Goal: Task Accomplishment & Management: Manage account settings

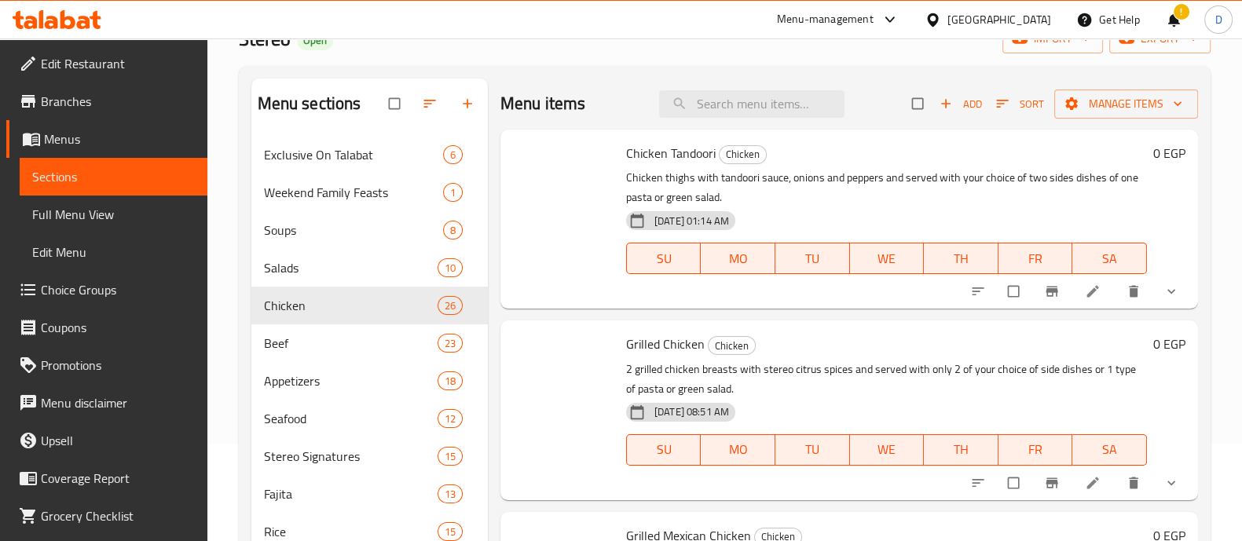
scroll to position [1596, 0]
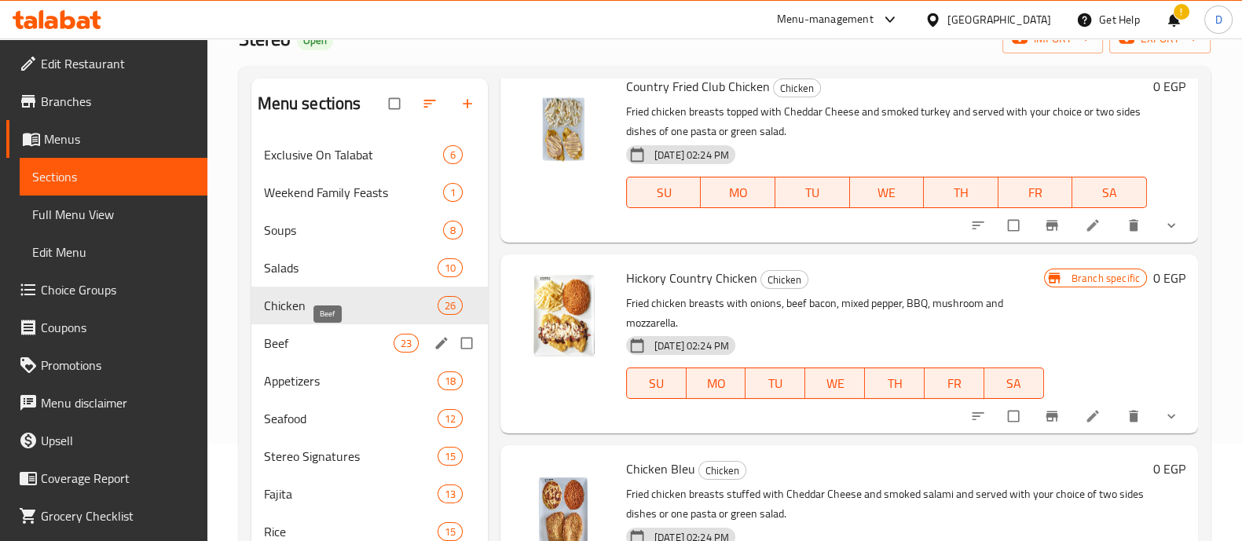
click at [356, 347] on span "Beef" at bounding box center [329, 343] width 130 height 19
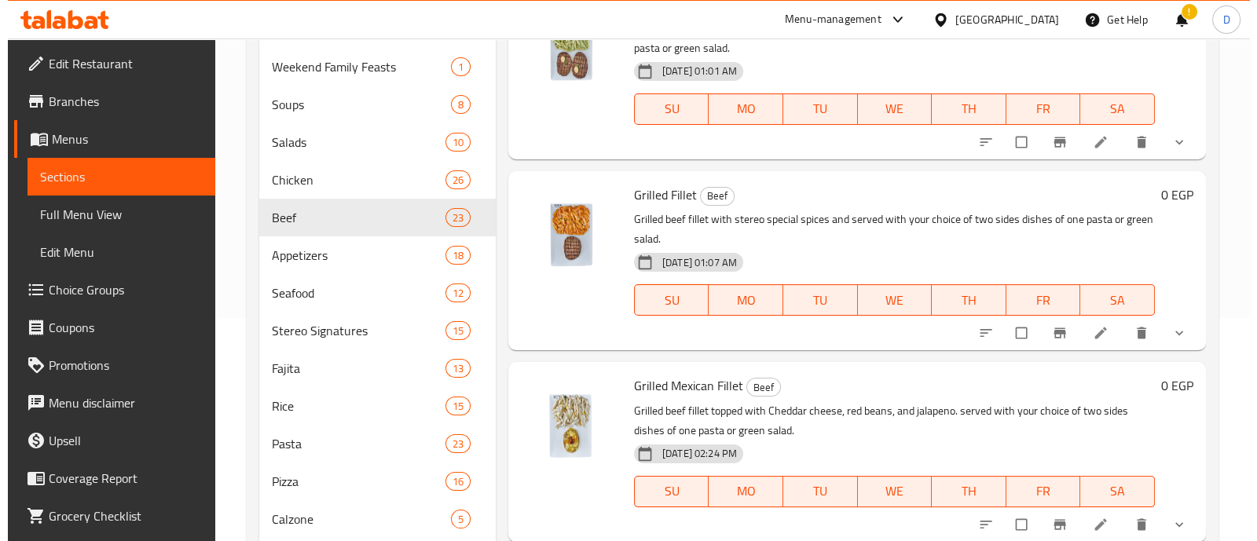
scroll to position [295, 0]
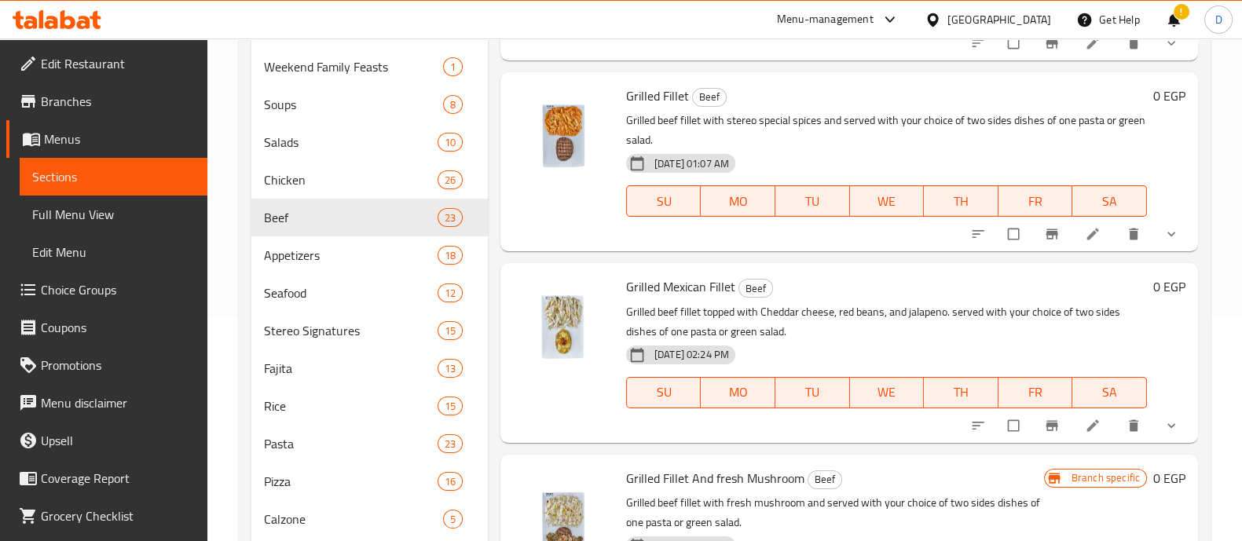
click at [1162, 223] on button "show more" at bounding box center [1173, 234] width 38 height 35
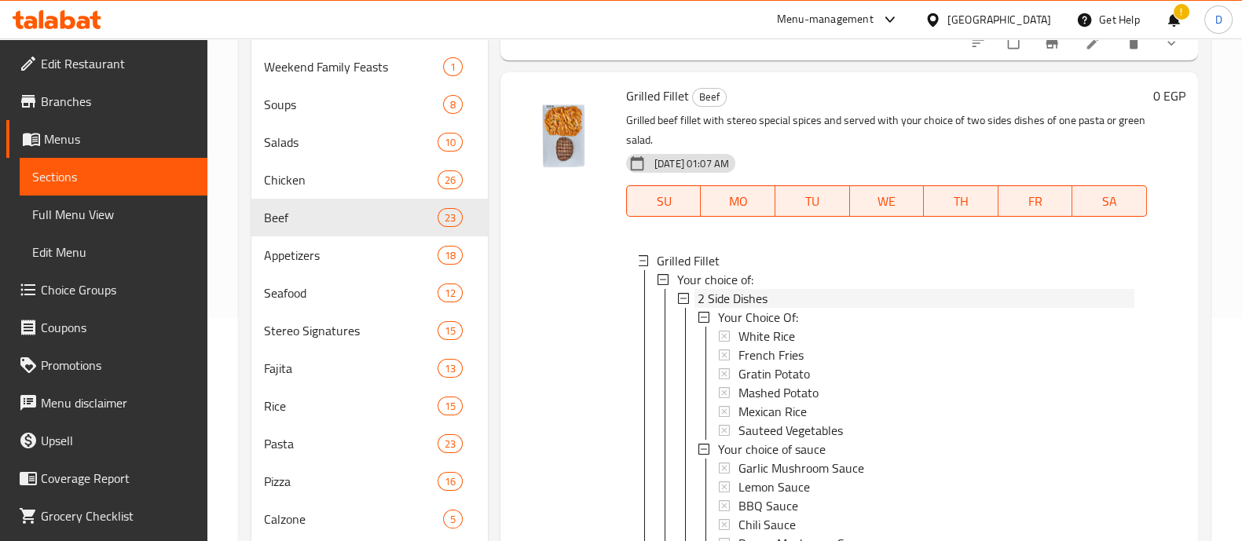
click at [745, 297] on span "2 Side Dishes" at bounding box center [732, 298] width 70 height 19
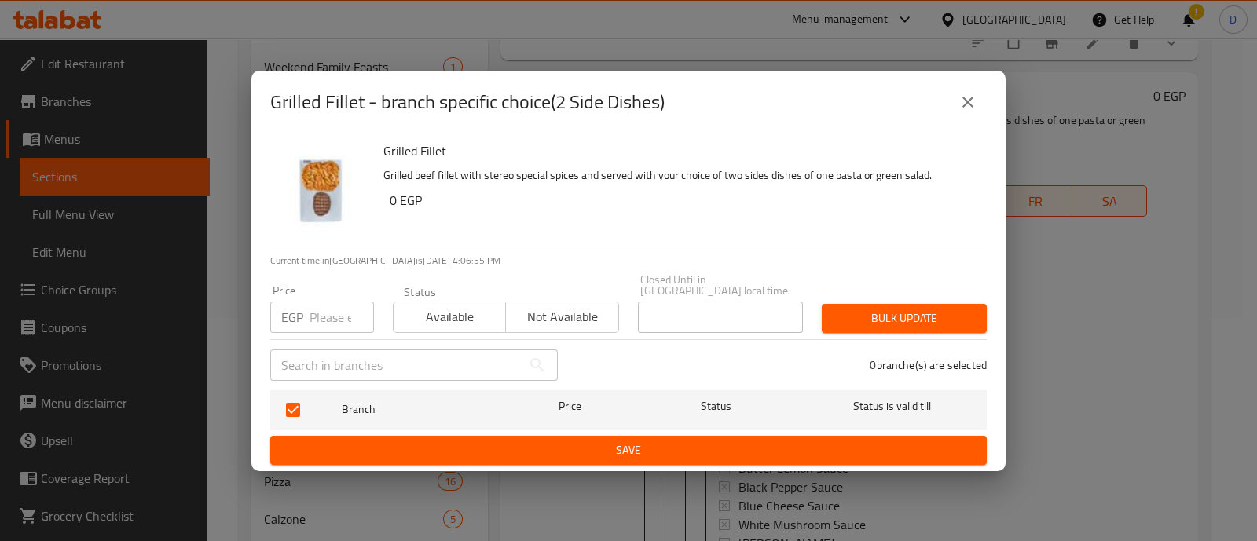
click at [979, 104] on button "close" at bounding box center [968, 102] width 38 height 38
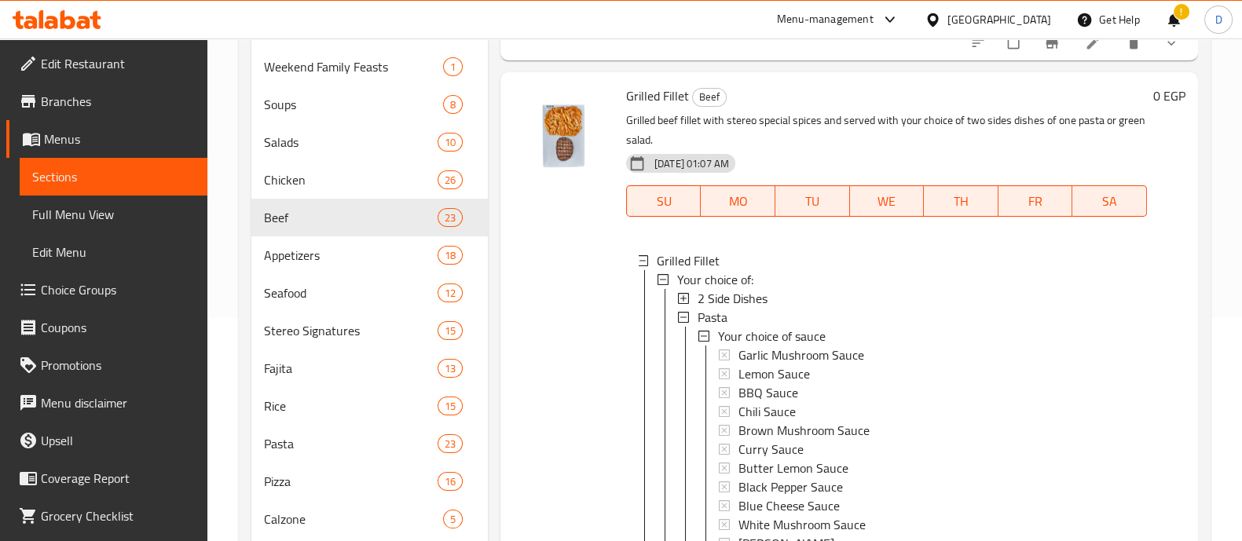
click at [742, 302] on span "2 Side Dishes" at bounding box center [732, 298] width 70 height 19
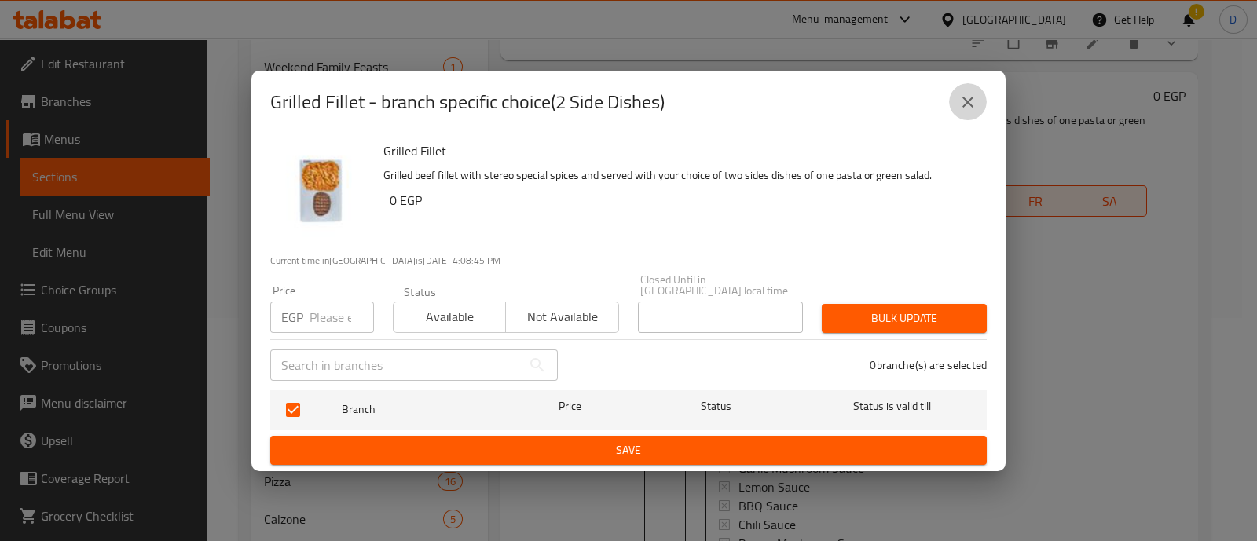
click at [965, 108] on icon "close" at bounding box center [967, 102] width 11 height 11
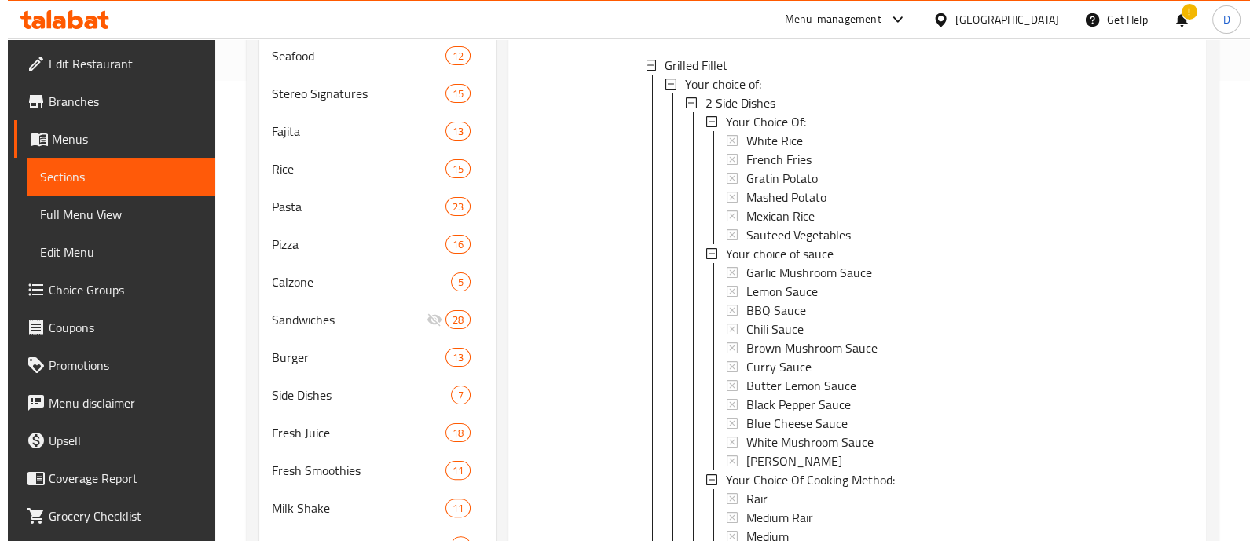
scroll to position [196, 0]
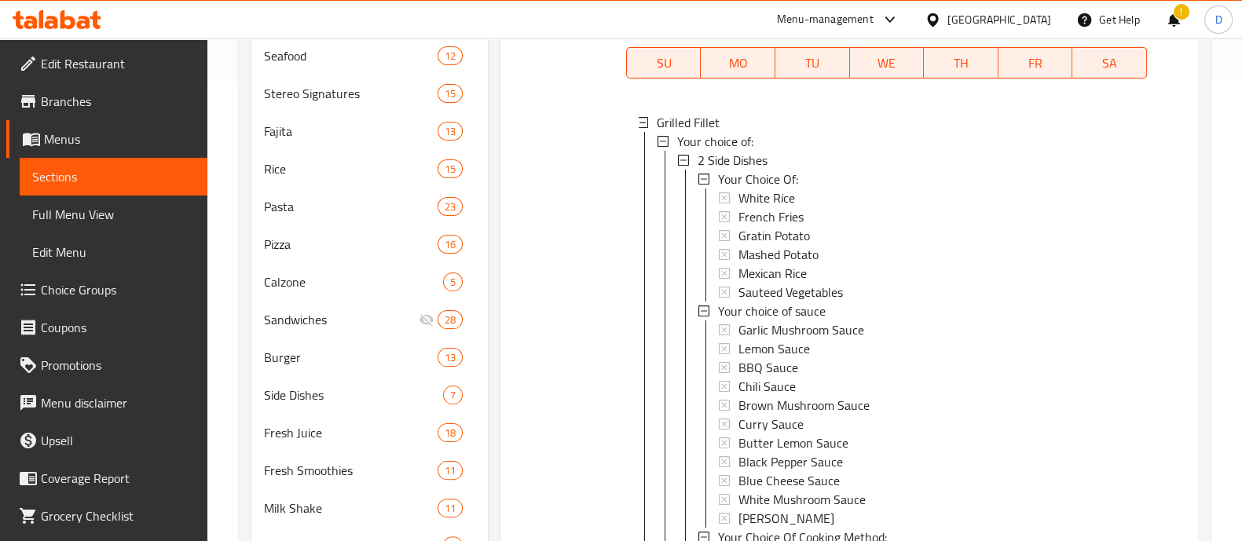
click at [823, 161] on div "2 Side Dishes" at bounding box center [915, 160] width 437 height 19
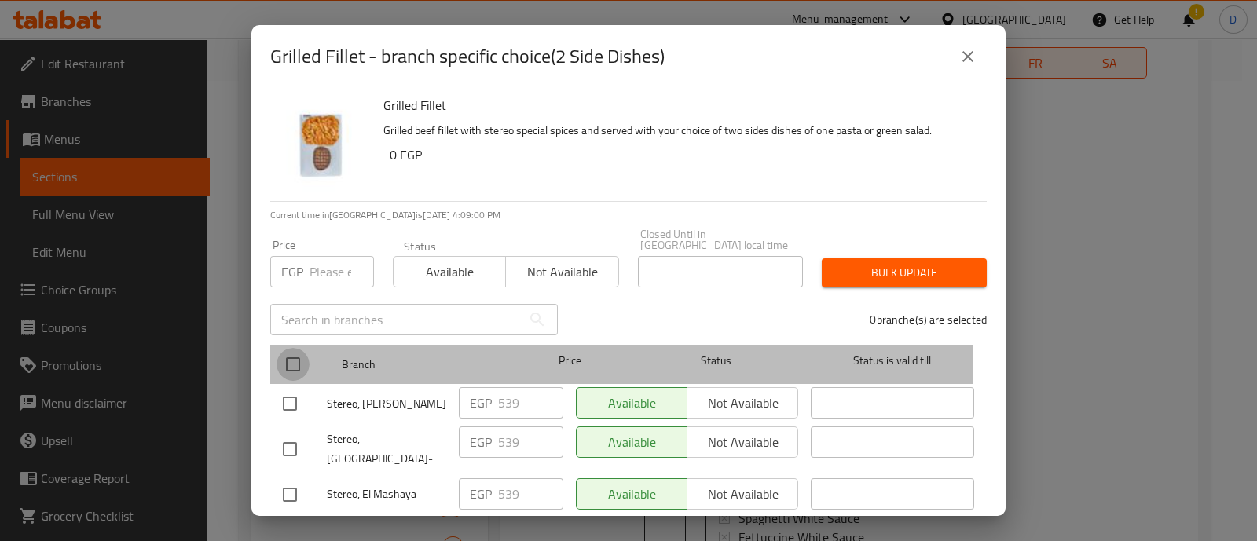
click at [299, 348] on input "checkbox" at bounding box center [292, 364] width 33 height 33
checkbox input "true"
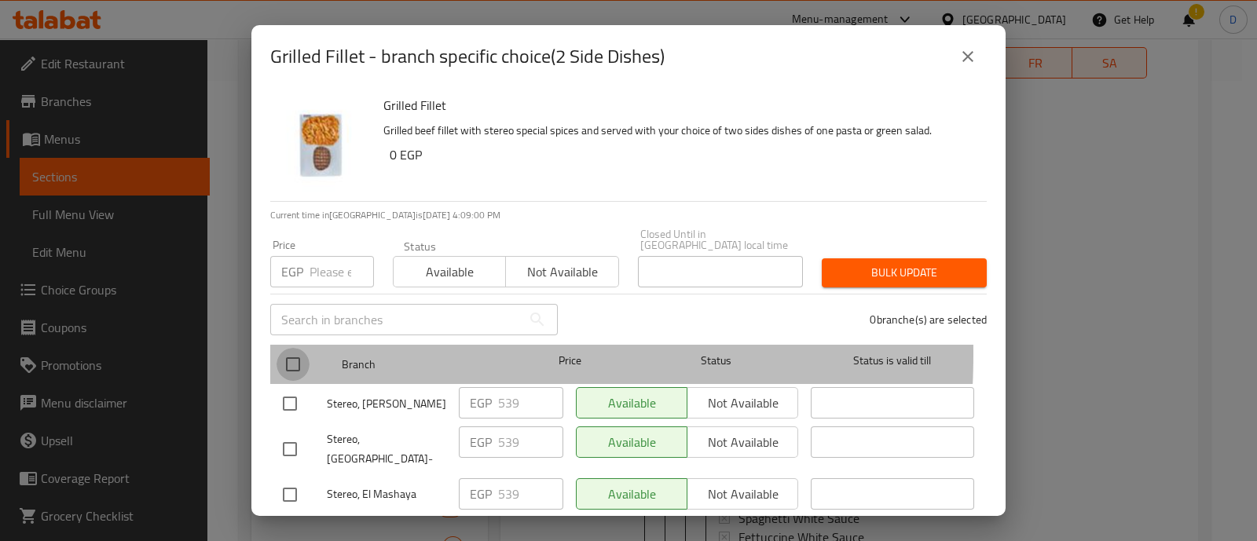
checkbox input "true"
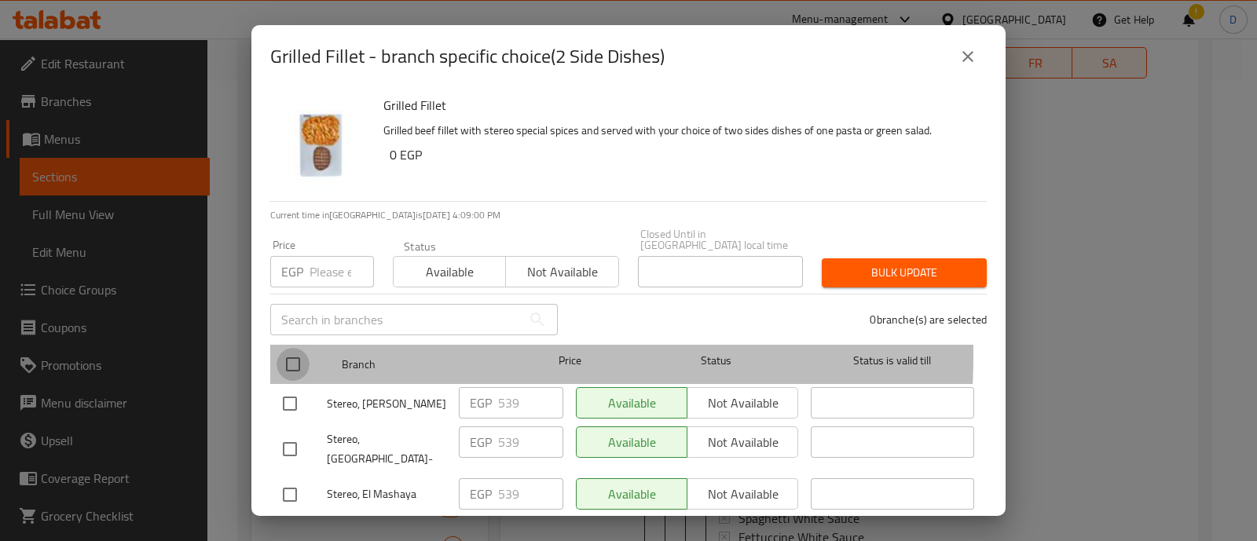
checkbox input "true"
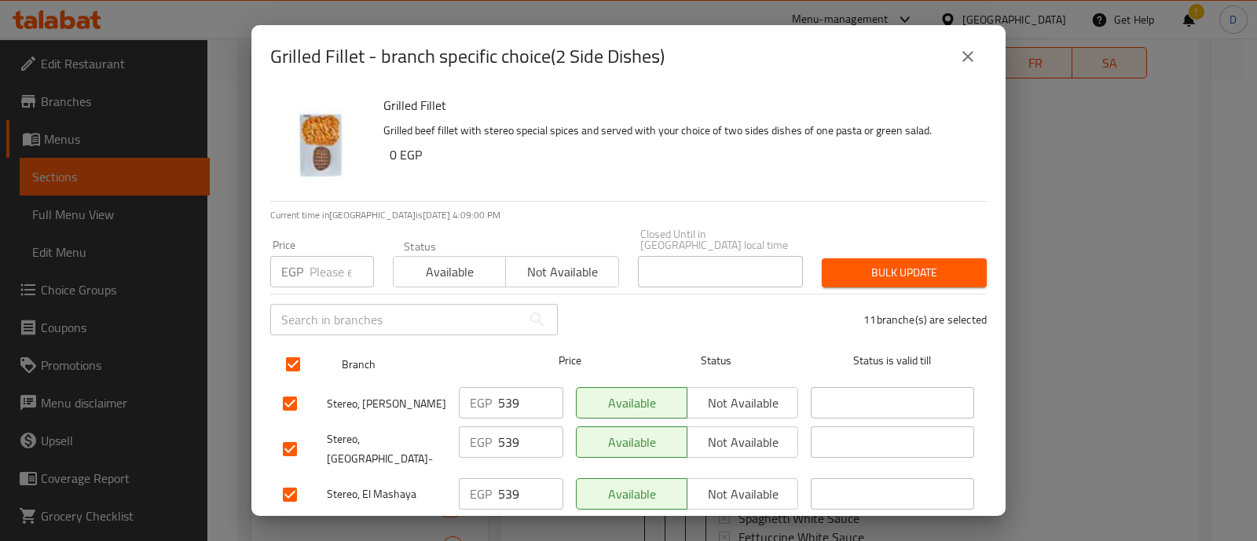
scroll to position [392, 0]
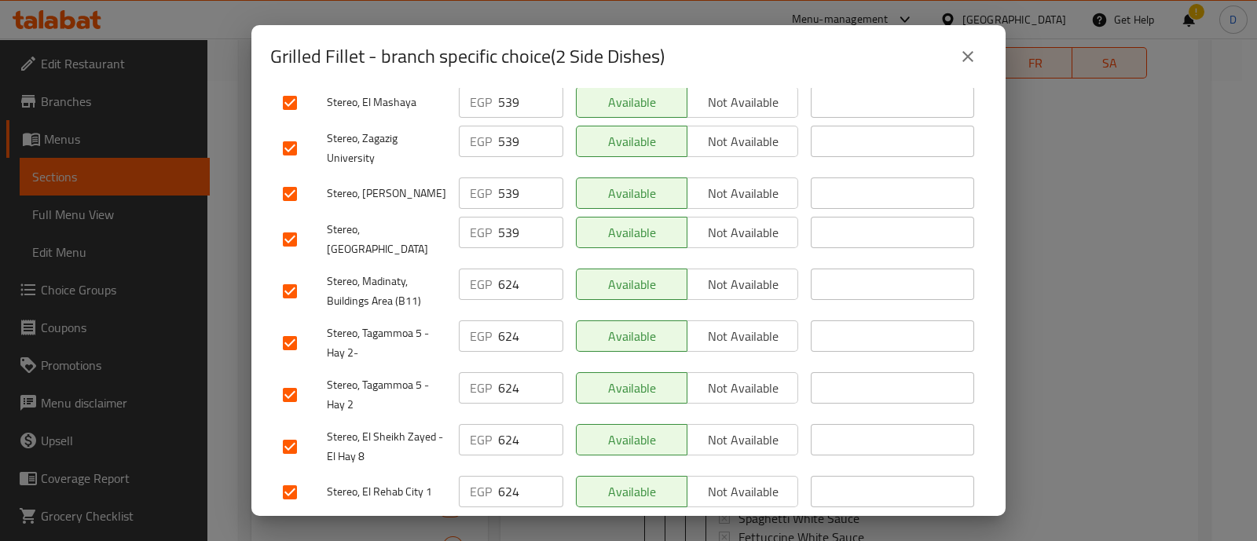
click at [288, 430] on input "checkbox" at bounding box center [289, 446] width 33 height 33
checkbox input "false"
click at [289, 476] on input "checkbox" at bounding box center [289, 492] width 33 height 33
checkbox input "false"
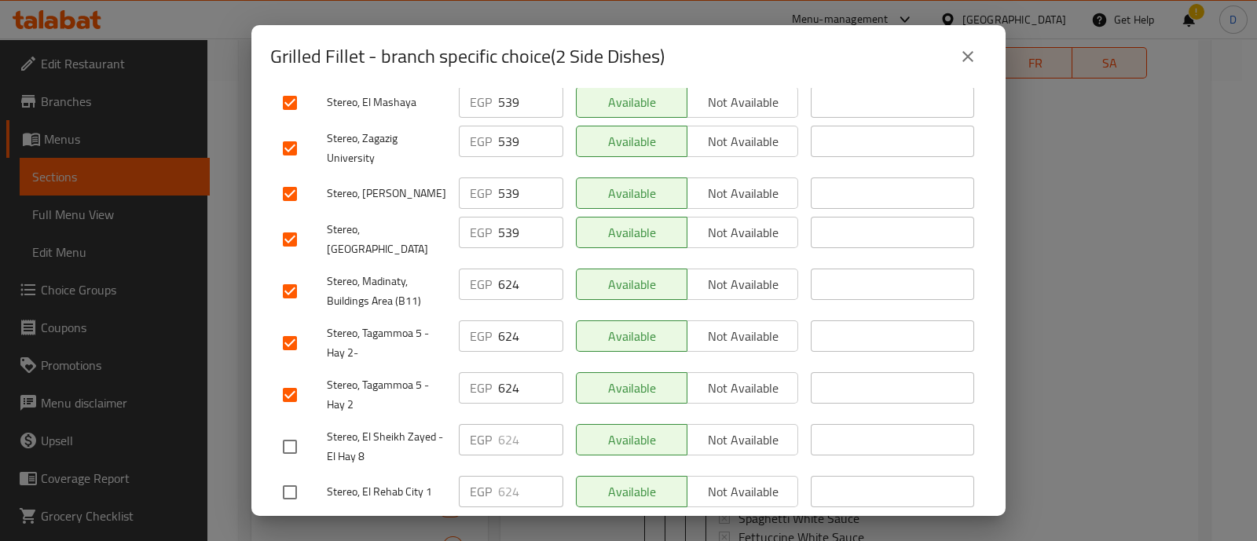
click at [292, 327] on input "checkbox" at bounding box center [289, 343] width 33 height 33
checkbox input "false"
click at [286, 275] on input "checkbox" at bounding box center [289, 291] width 33 height 33
checkbox input "false"
click at [288, 379] on input "checkbox" at bounding box center [289, 395] width 33 height 33
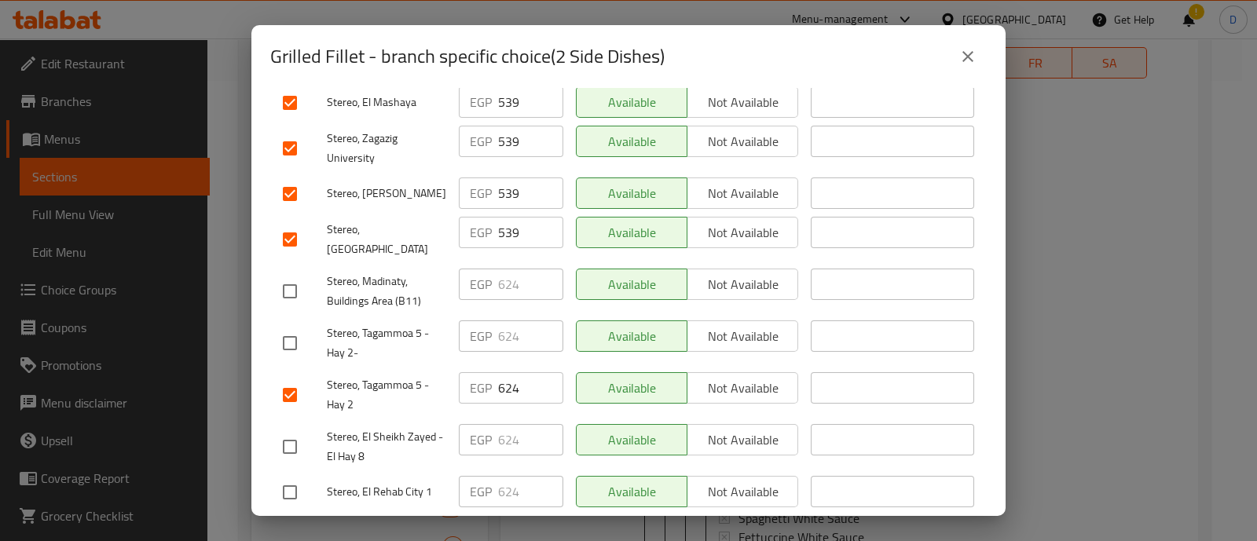
checkbox input "false"
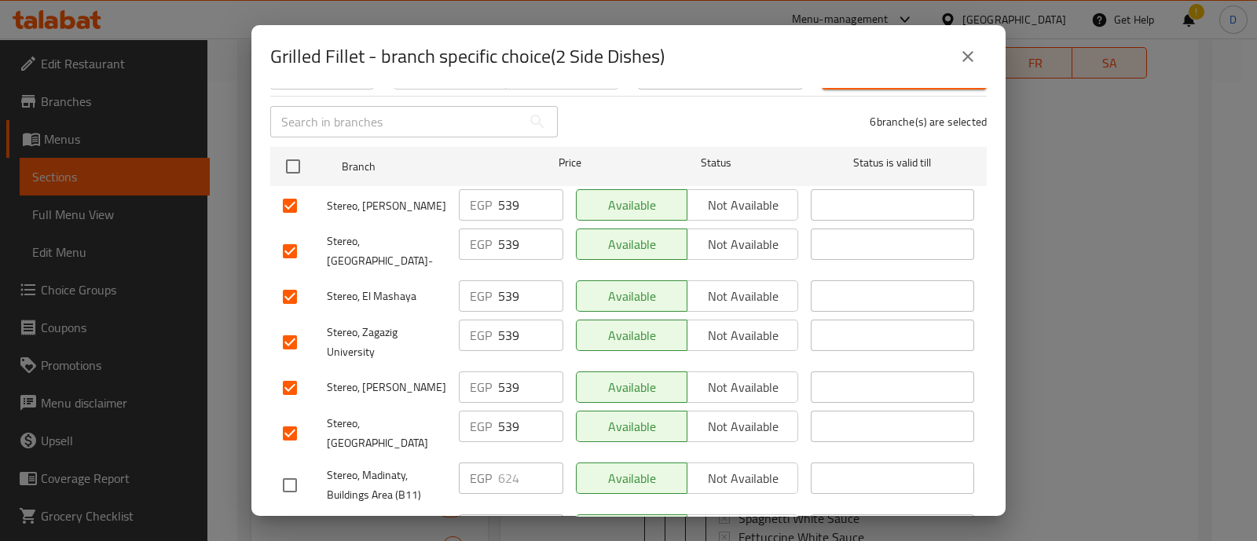
scroll to position [196, 0]
click at [498, 210] on input "539" at bounding box center [530, 207] width 65 height 31
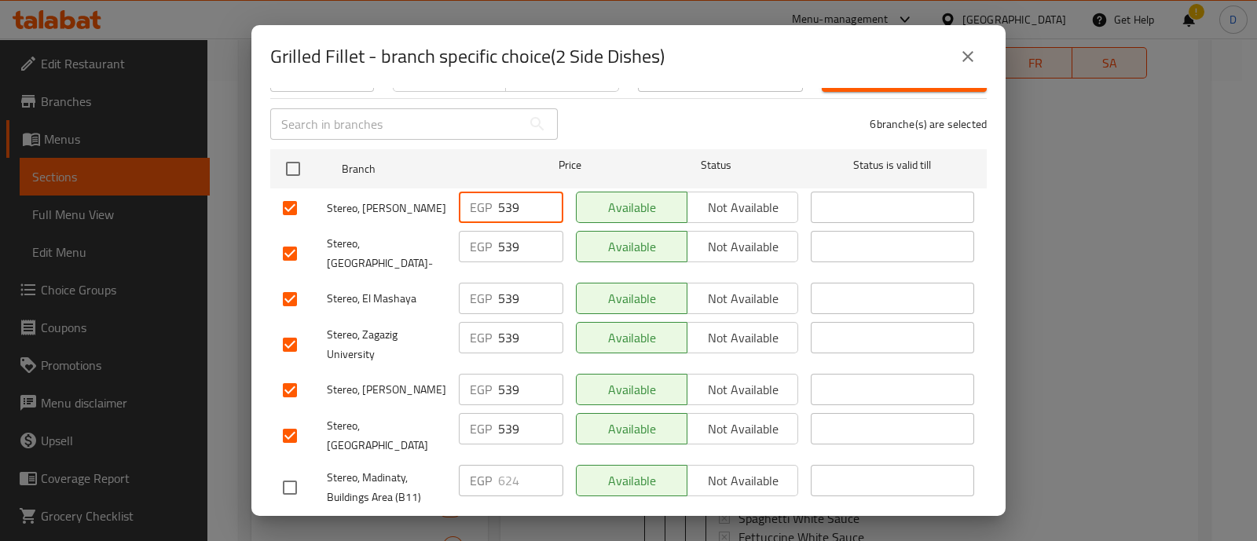
click at [498, 210] on input "539" at bounding box center [530, 207] width 65 height 31
paste input "72"
type input "572"
click at [498, 241] on input "539" at bounding box center [530, 246] width 65 height 31
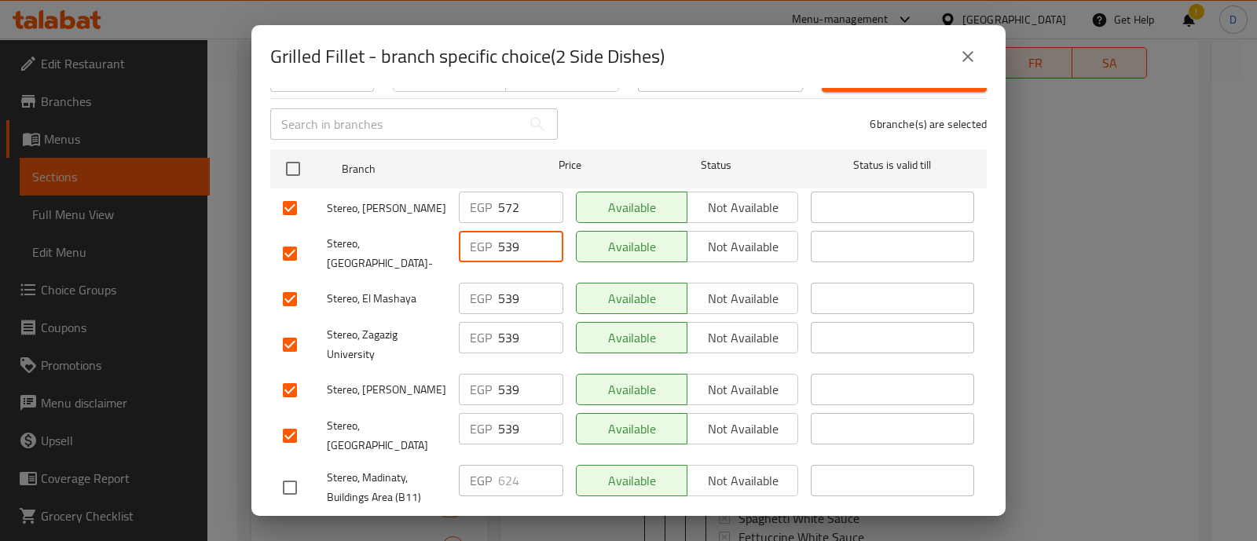
paste input "72"
type input "572"
click at [502, 283] on input "539" at bounding box center [530, 298] width 65 height 31
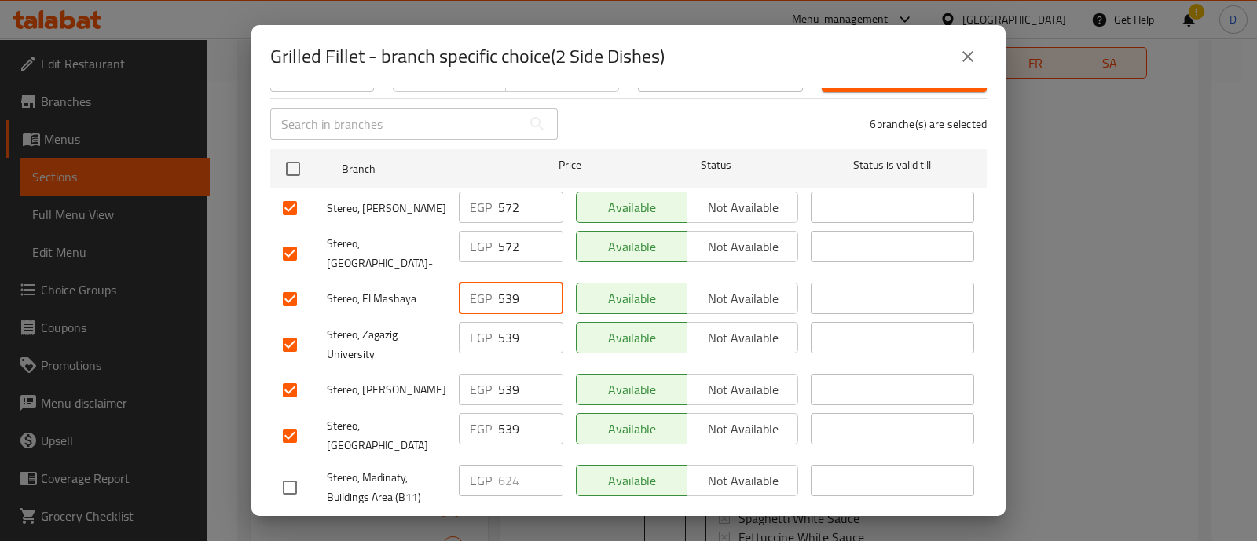
paste input "72"
type input "572"
click at [503, 322] on input "539" at bounding box center [530, 337] width 65 height 31
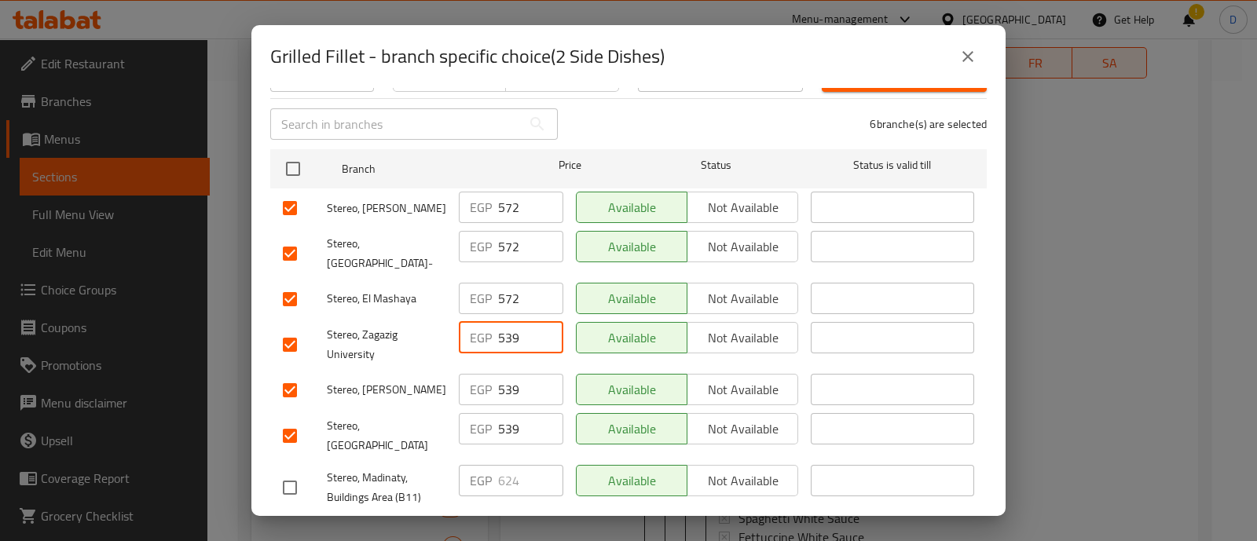
paste input "72"
type input "572"
click at [503, 374] on input "539" at bounding box center [530, 389] width 65 height 31
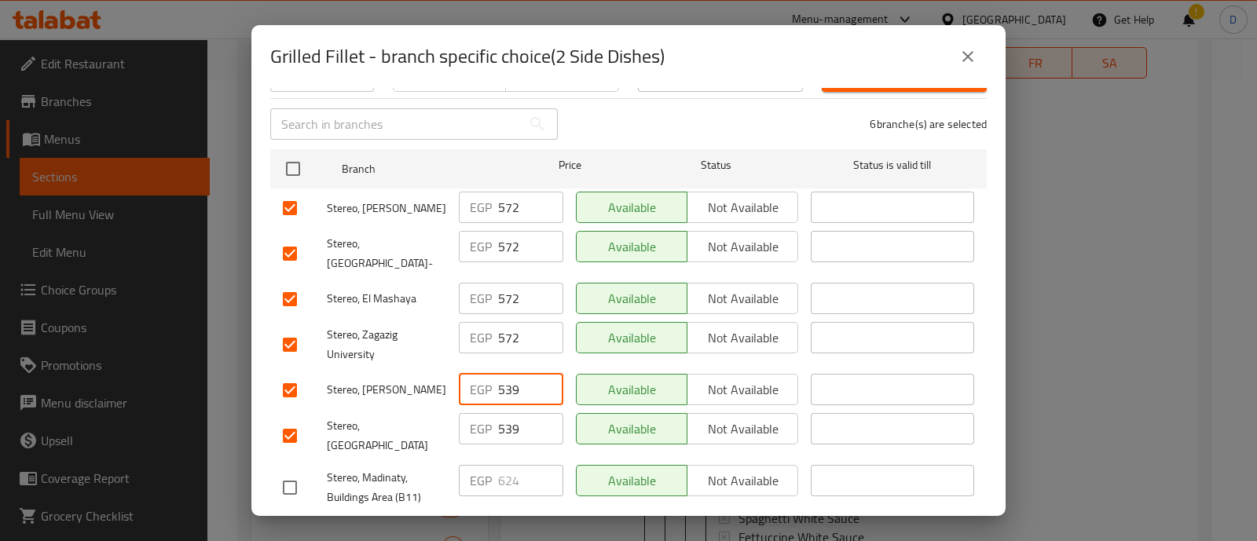
paste input "72"
type input "572"
click at [503, 413] on input "539" at bounding box center [530, 428] width 65 height 31
paste input "72"
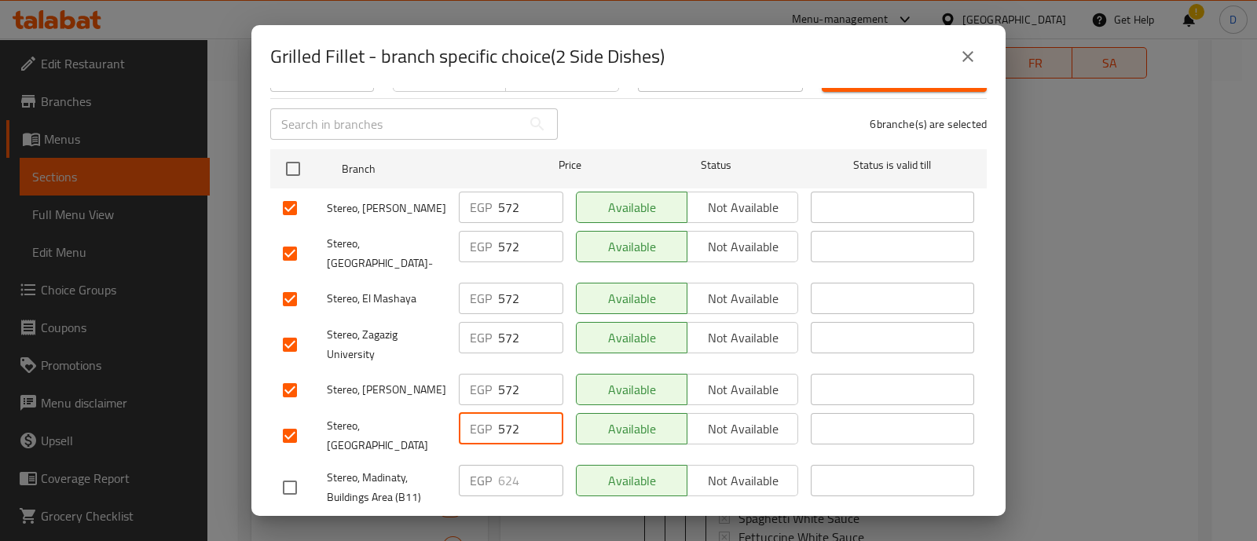
scroll to position [392, 0]
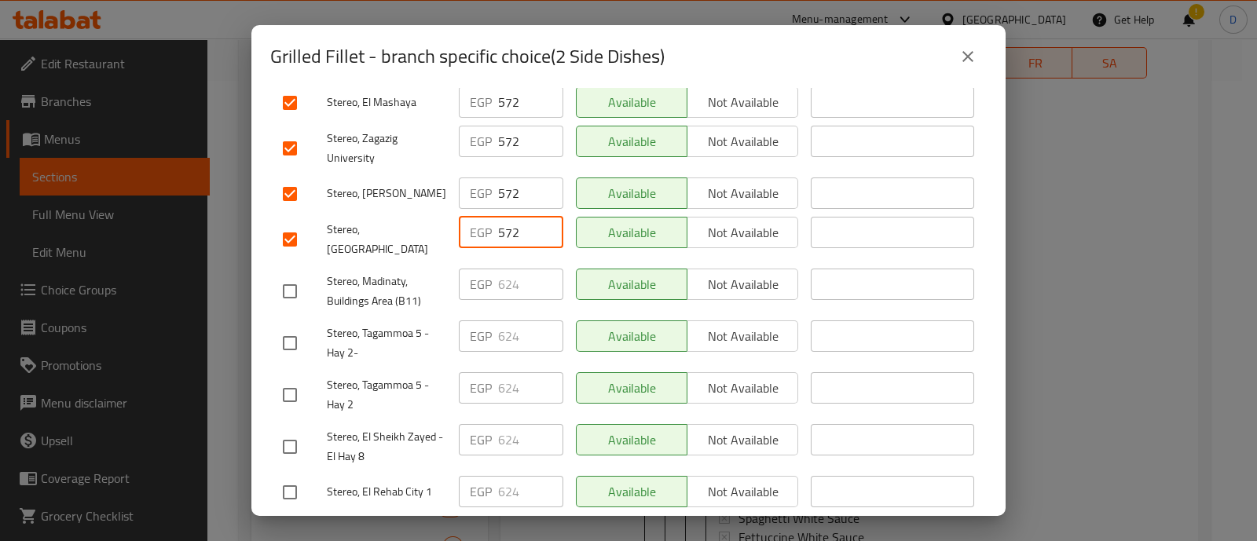
type input "572"
click at [472, 523] on span "Save" at bounding box center [628, 533] width 691 height 20
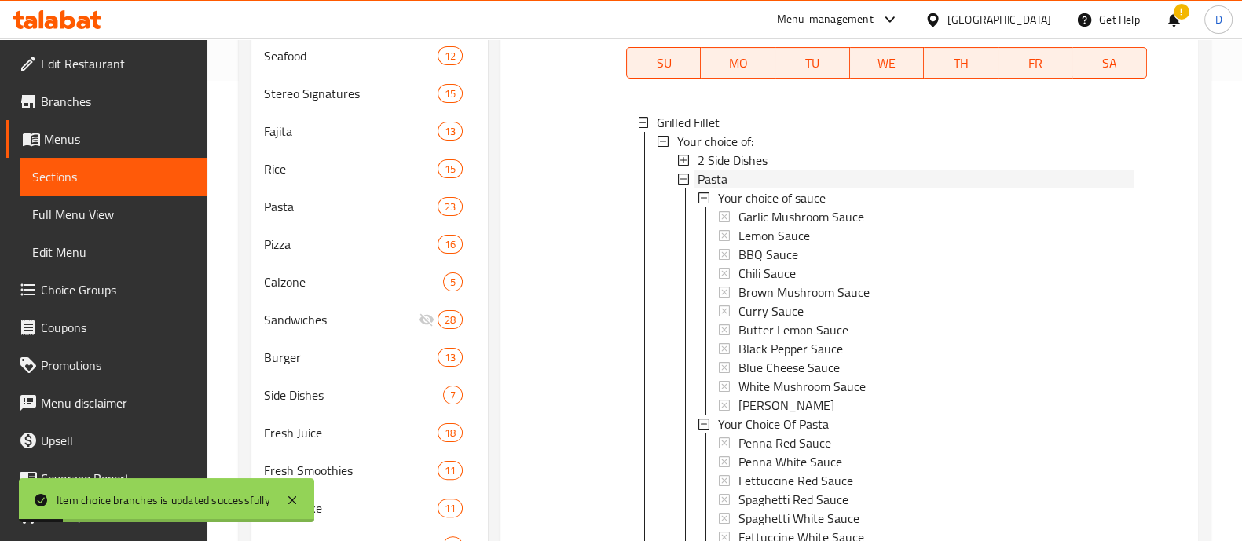
click at [745, 174] on div "Pasta" at bounding box center [915, 179] width 437 height 19
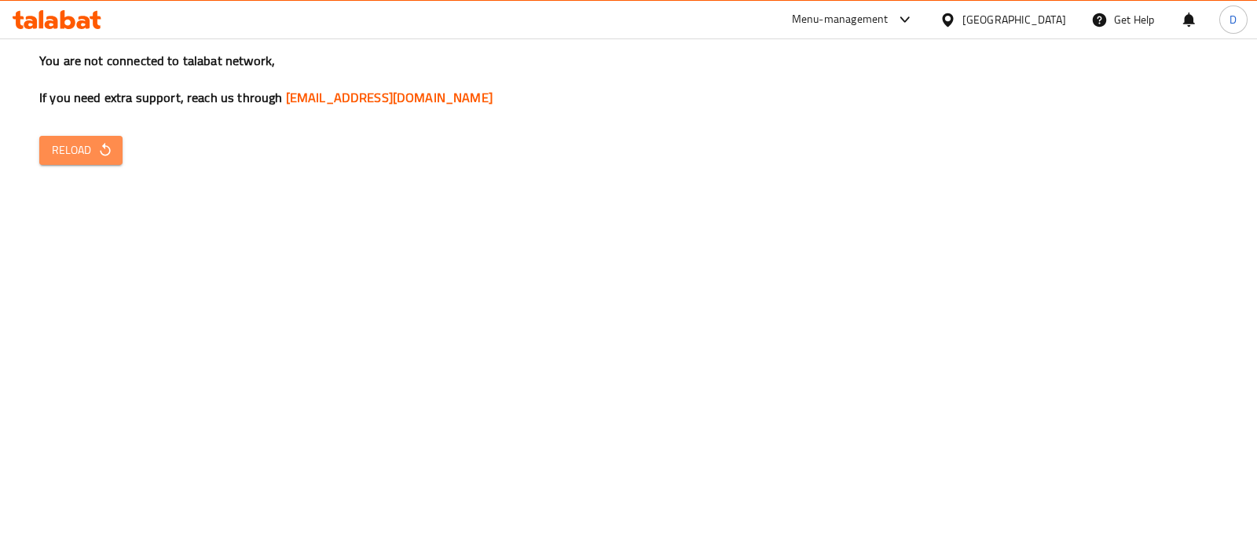
click at [75, 151] on span "Reload" at bounding box center [81, 151] width 58 height 20
